Goal: Task Accomplishment & Management: Manage account settings

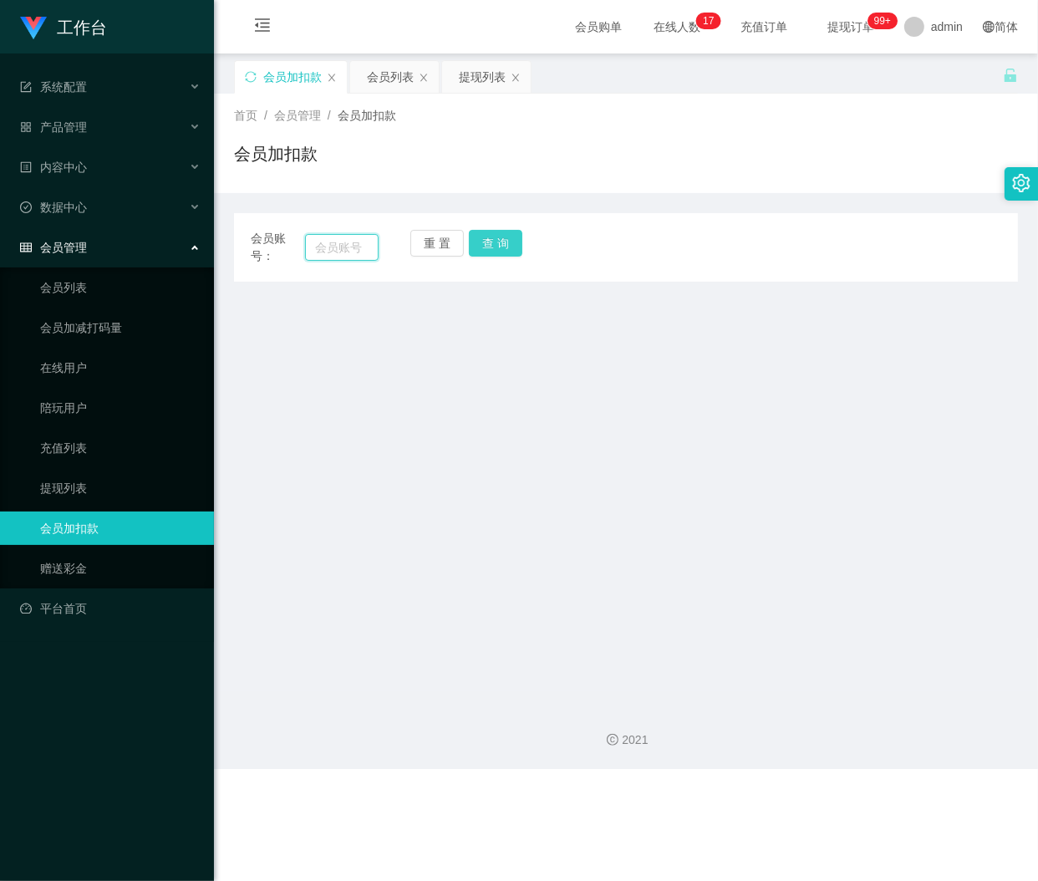
drag, startPoint x: 314, startPoint y: 247, endPoint x: 466, endPoint y: 252, distance: 152.2
click at [315, 247] on input "text" at bounding box center [342, 247] width 74 height 27
paste input "shawndefille89"
type input "shawndefille89"
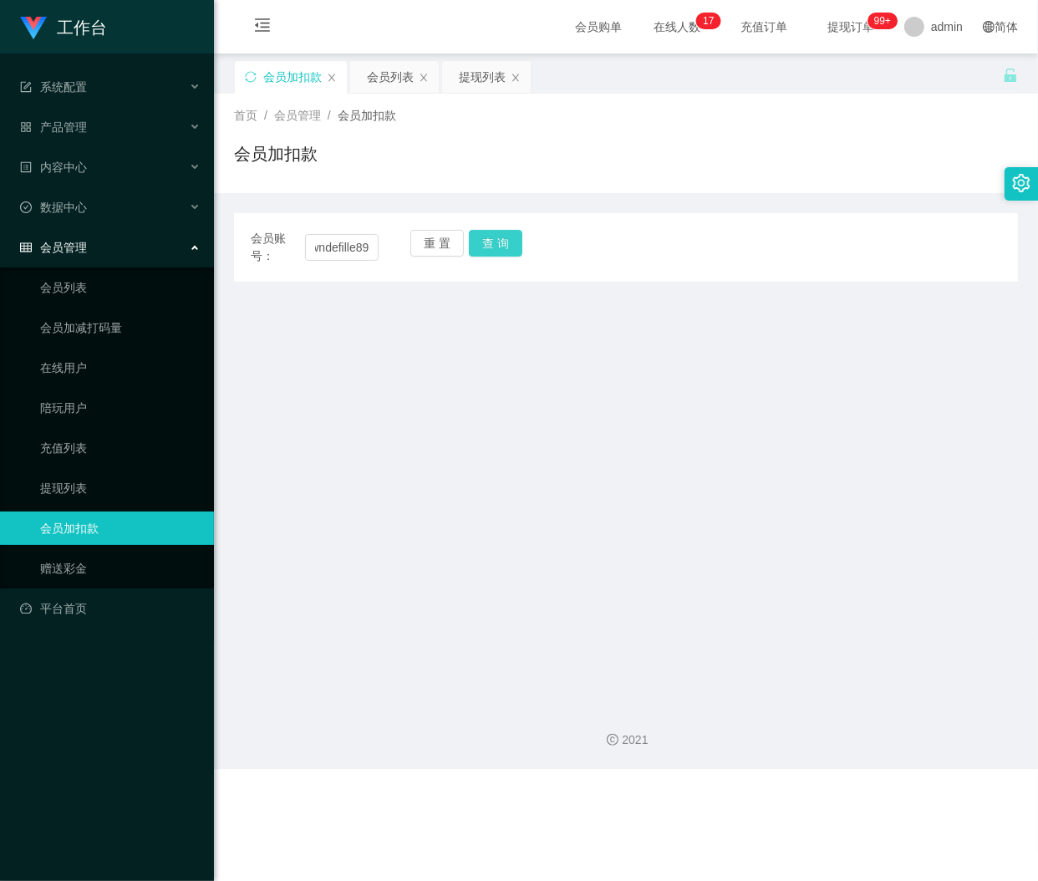
click at [498, 235] on button "查 询" at bounding box center [495, 243] width 53 height 27
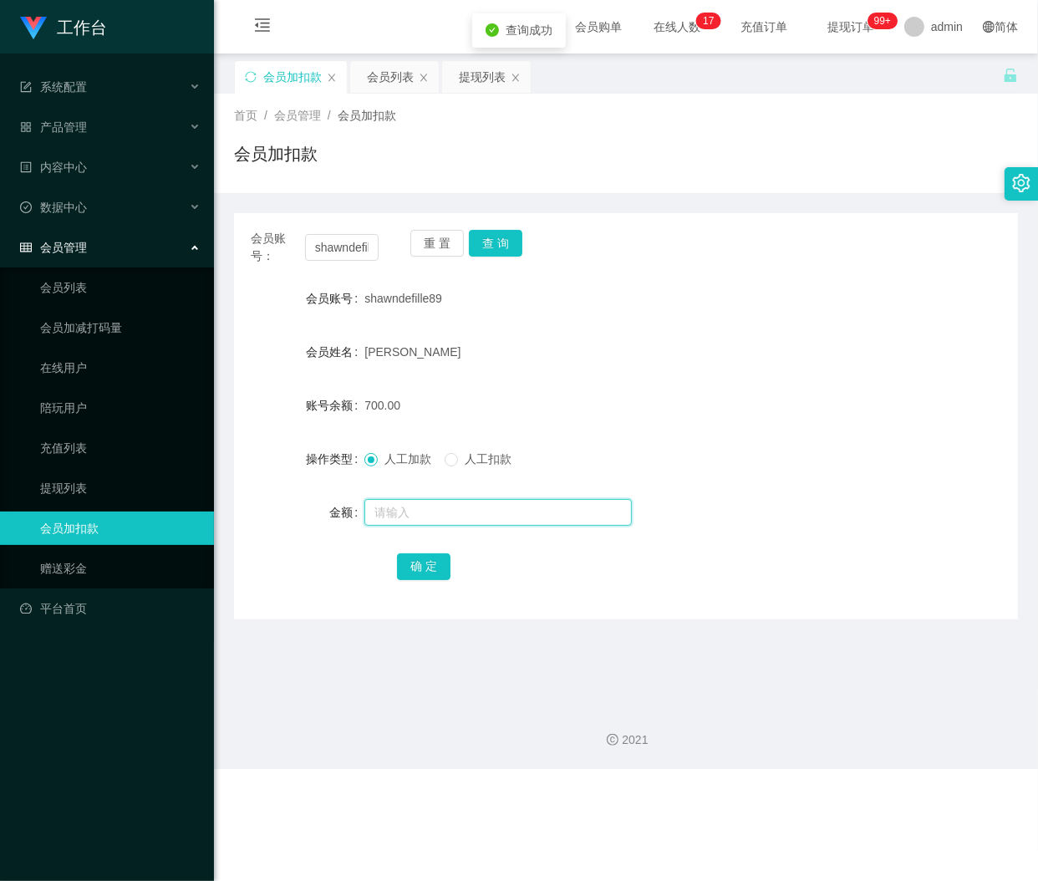
click at [416, 511] on input "text" at bounding box center [497, 512] width 267 height 27
click at [390, 507] on input "text" at bounding box center [497, 512] width 267 height 27
paste input "2000"
type input "2000"
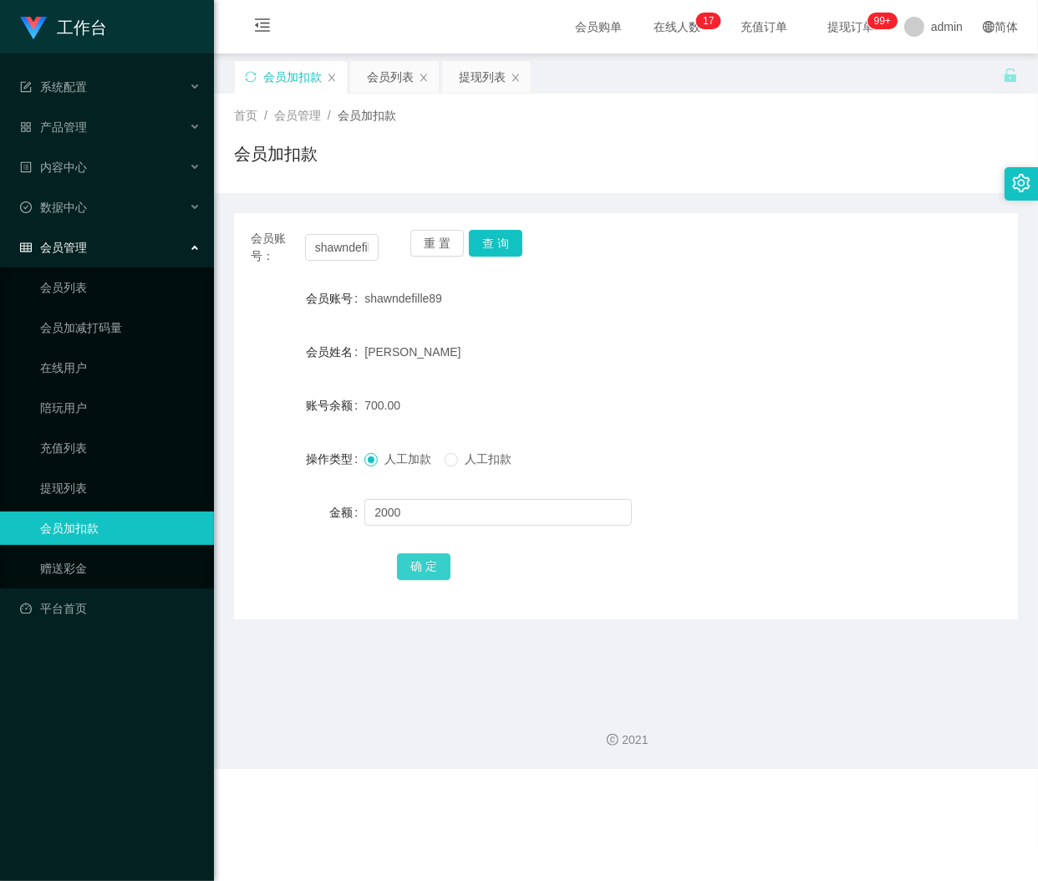
click at [420, 566] on button "确 定" at bounding box center [423, 566] width 53 height 27
click at [430, 240] on button "重 置" at bounding box center [436, 243] width 53 height 27
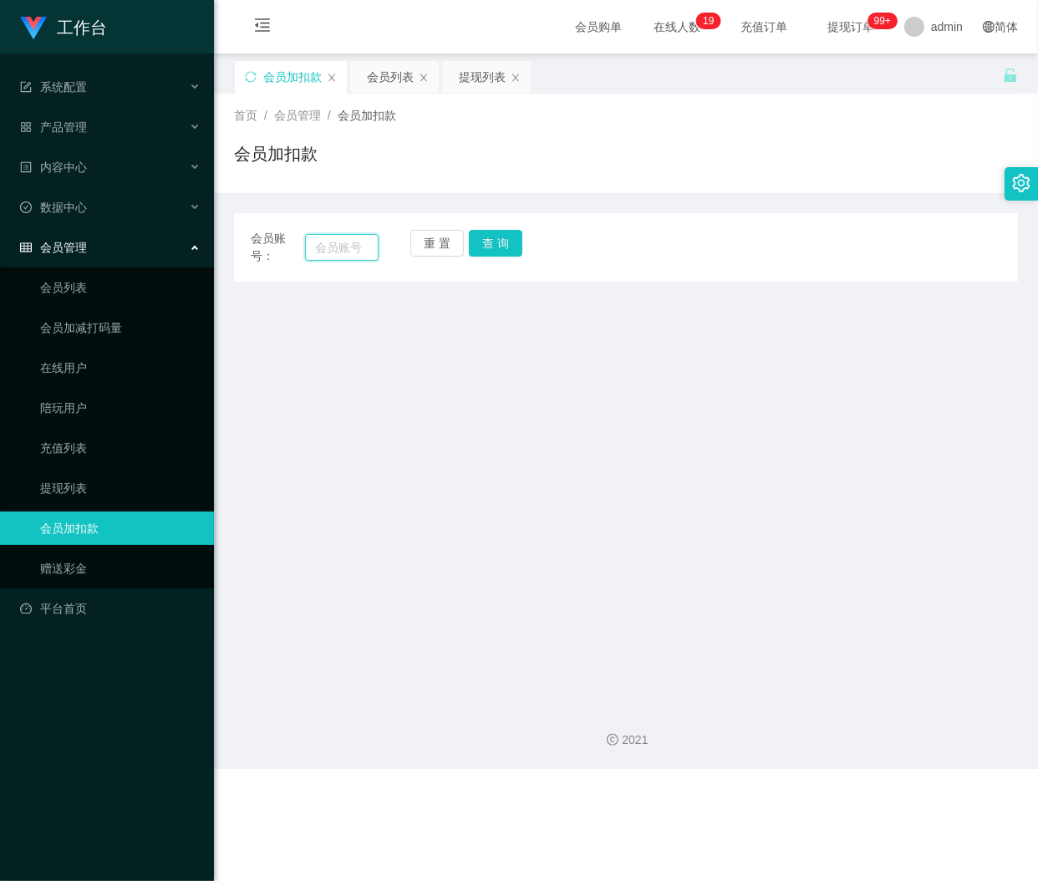
click at [345, 243] on input "text" at bounding box center [342, 247] width 74 height 27
paste input "0176956829"
type input "0176956829"
click at [493, 247] on button "查 询" at bounding box center [495, 243] width 53 height 27
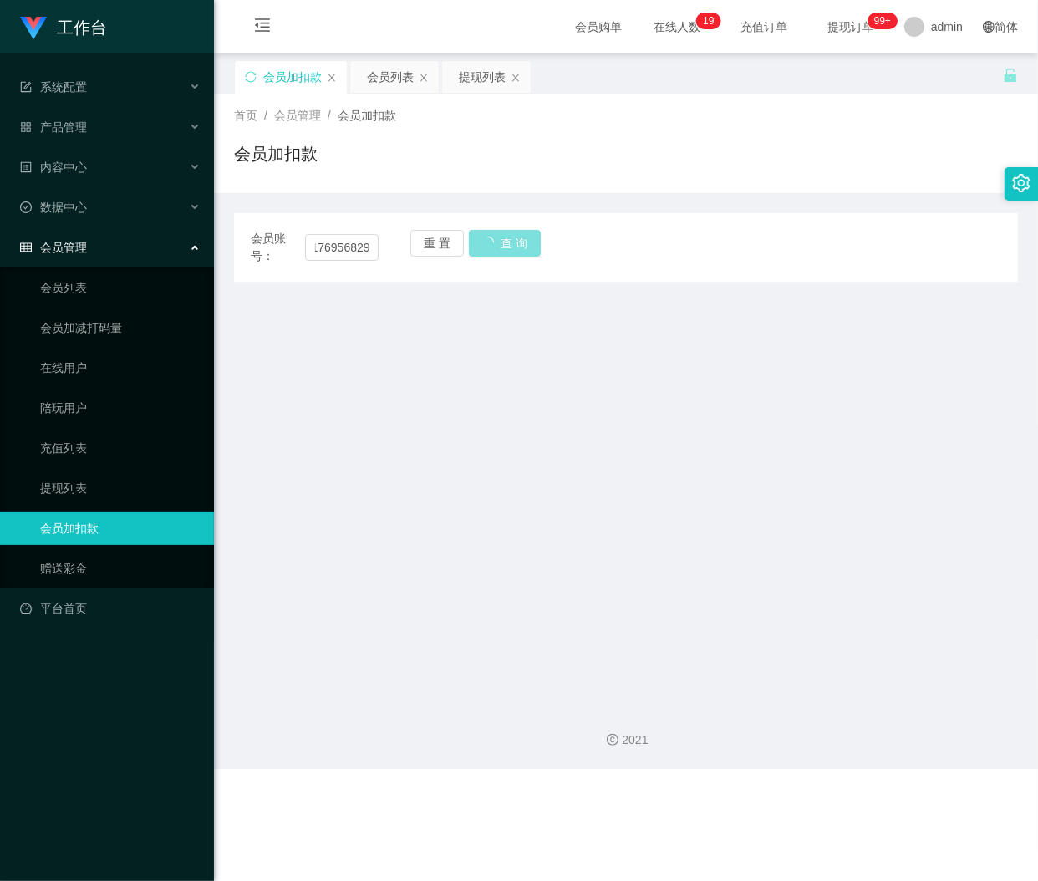
scroll to position [0, 0]
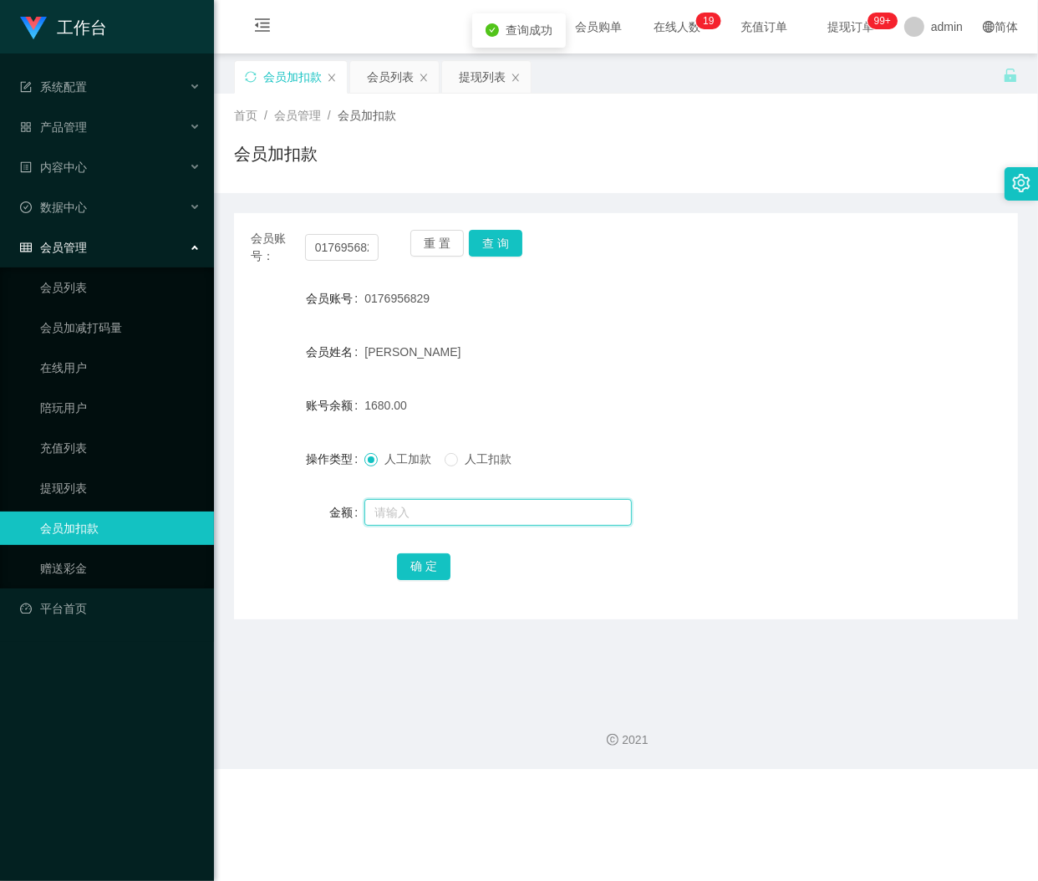
drag, startPoint x: 436, startPoint y: 520, endPoint x: 471, endPoint y: 512, distance: 35.9
click at [436, 520] on input "text" at bounding box center [497, 512] width 267 height 27
drag, startPoint x: 440, startPoint y: 505, endPoint x: 471, endPoint y: 599, distance: 99.6
click at [440, 507] on input "text" at bounding box center [497, 512] width 267 height 27
paste input "3000"
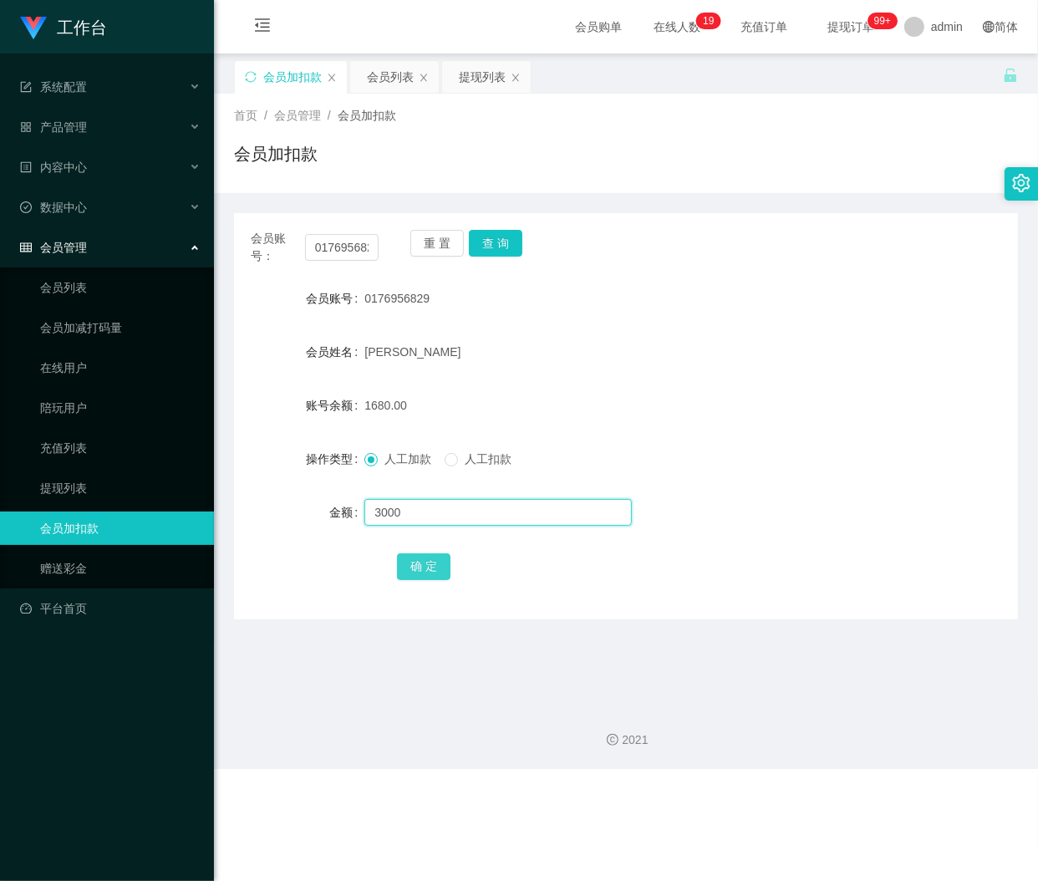
type input "3000"
click at [435, 565] on button "确 定" at bounding box center [423, 566] width 53 height 27
click at [424, 245] on button "重 置" at bounding box center [436, 243] width 53 height 27
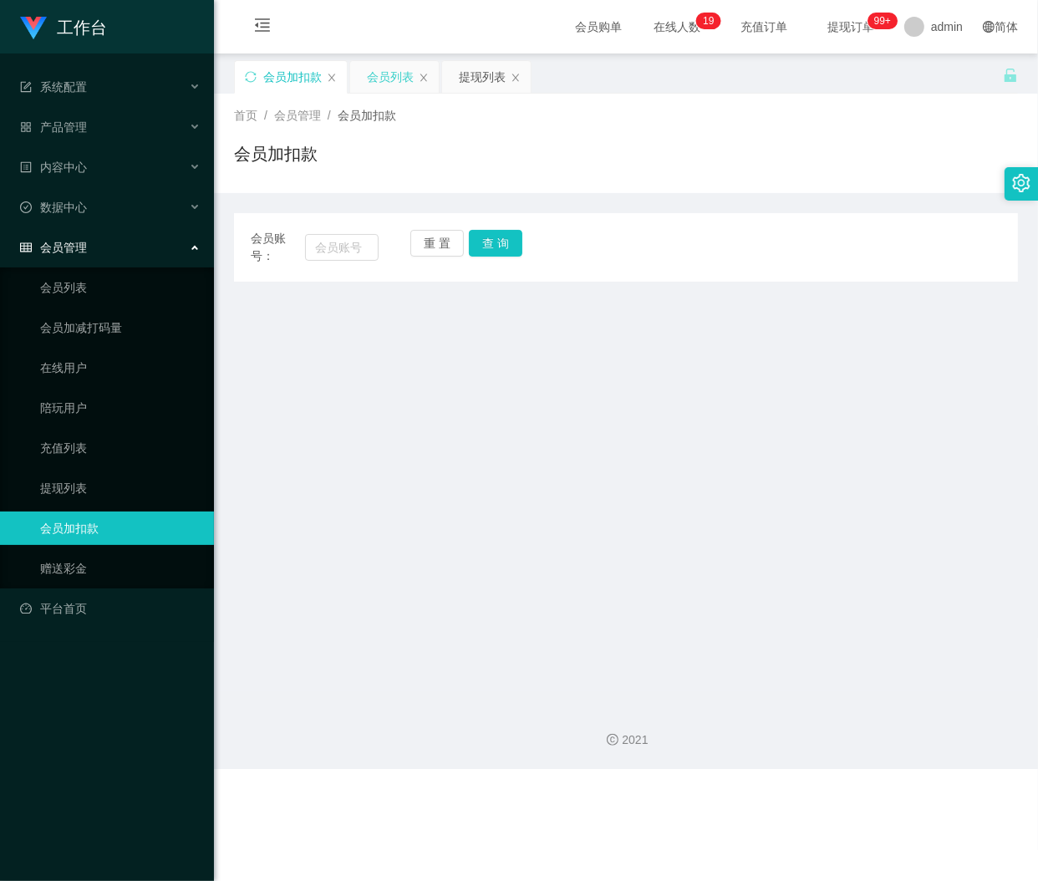
click at [389, 70] on div "会员列表" at bounding box center [390, 77] width 47 height 32
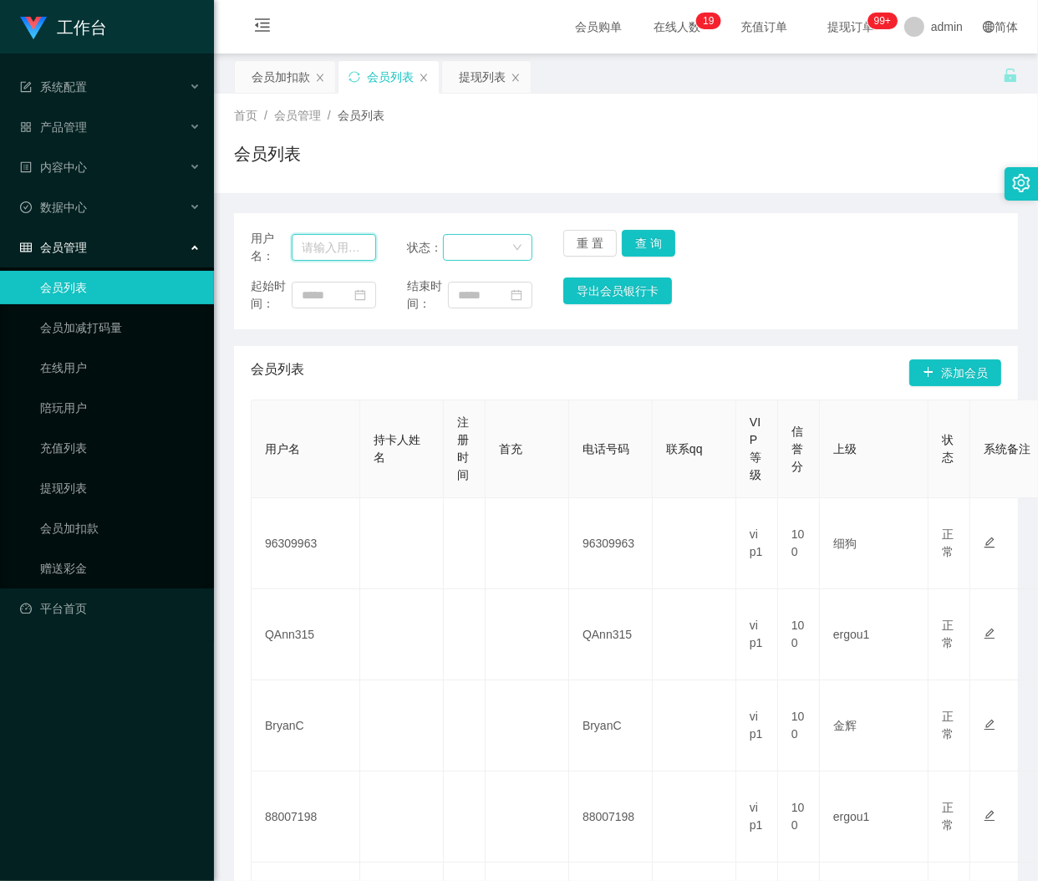
drag, startPoint x: 344, startPoint y: 235, endPoint x: 481, endPoint y: 237, distance: 137.9
click at [344, 235] on input "text" at bounding box center [334, 247] width 84 height 27
paste input "Yapp"
type input "Yapp"
click at [638, 246] on button "查 询" at bounding box center [648, 243] width 53 height 27
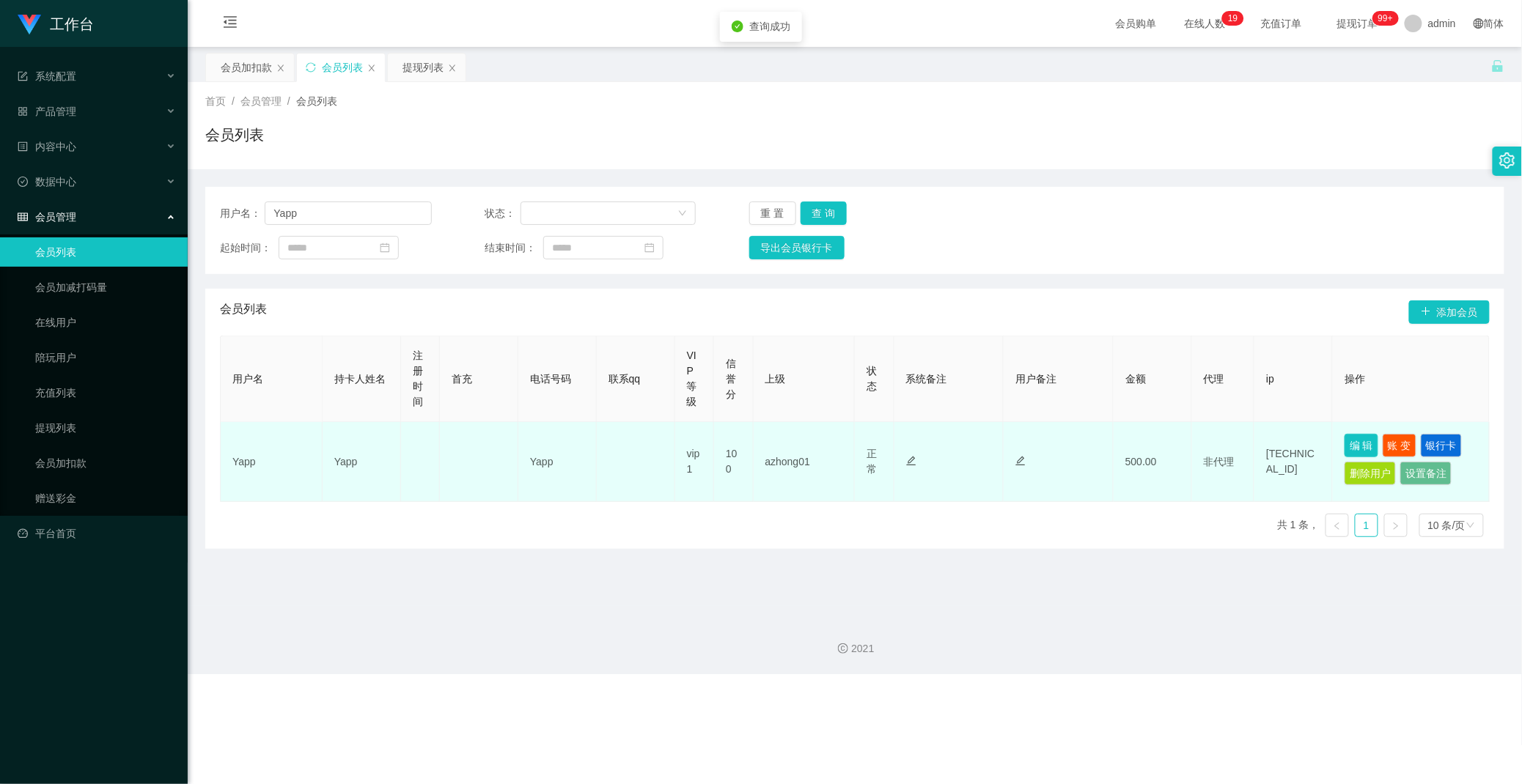
click at [910, 445] on button "编 辑" at bounding box center [1361, 445] width 33 height 24
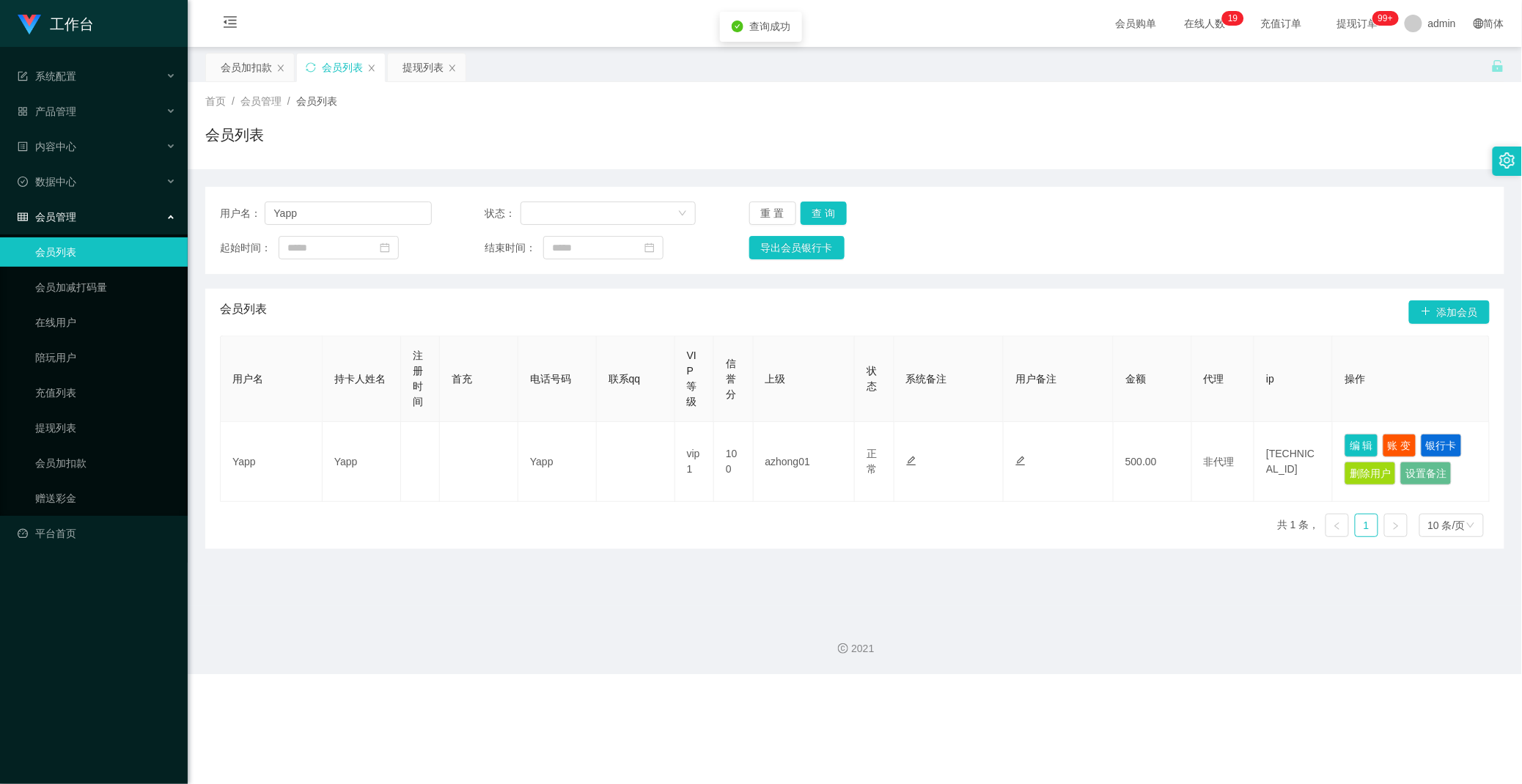
type input "Yapp"
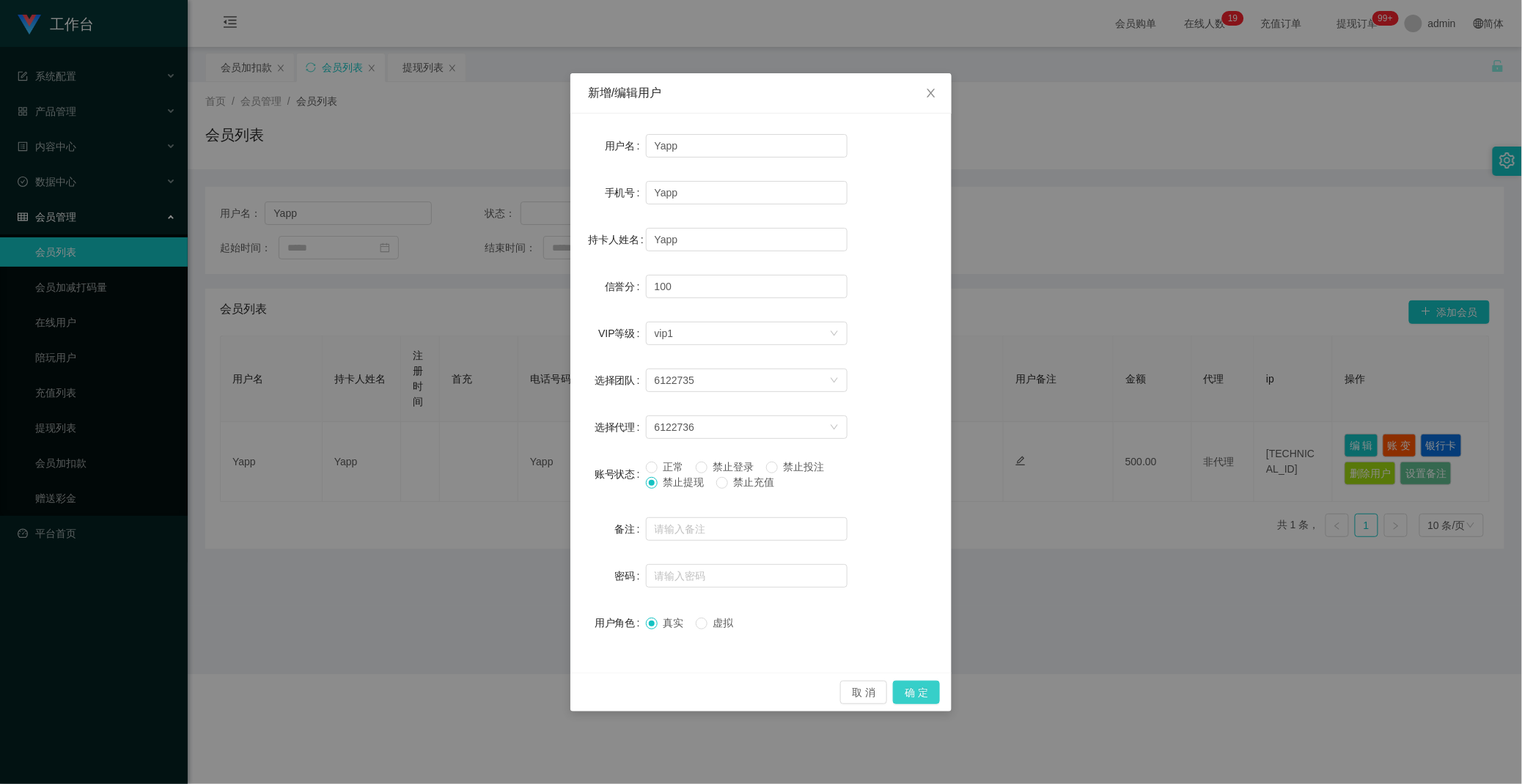
click at [910, 695] on button "确 定" at bounding box center [916, 692] width 46 height 24
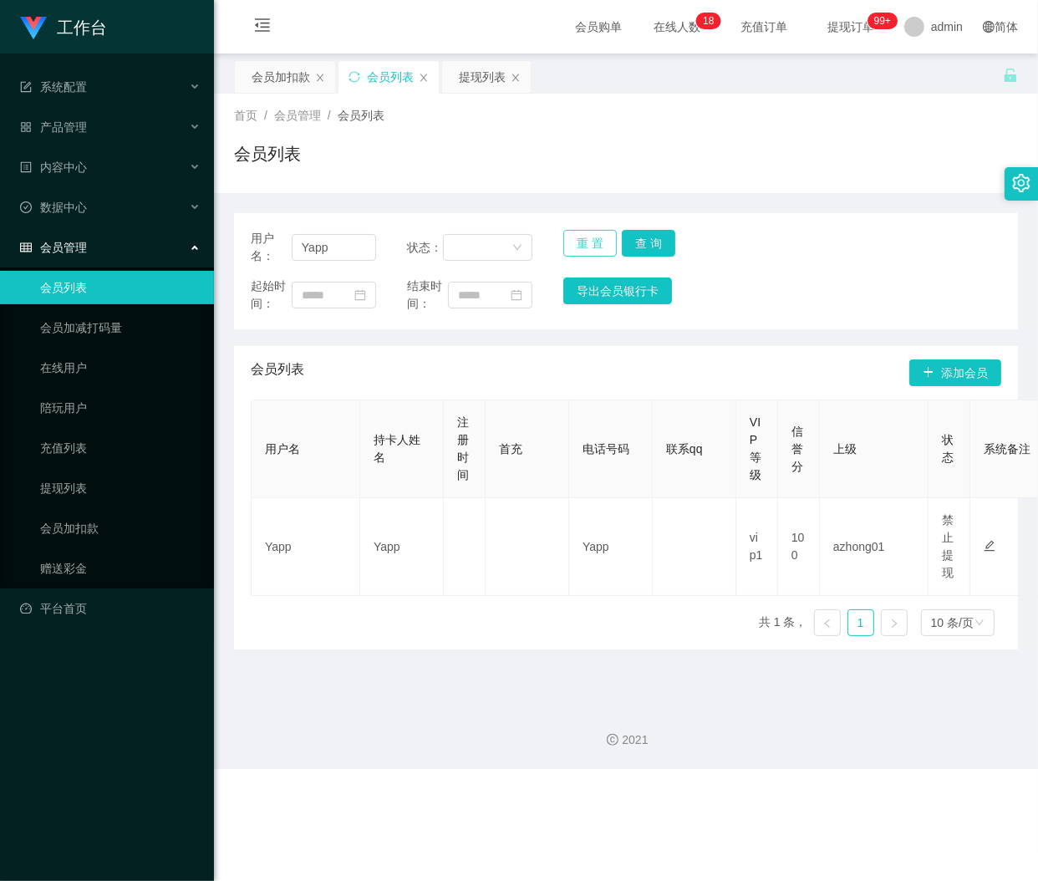
click at [588, 247] on button "重 置" at bounding box center [589, 243] width 53 height 27
